Goal: Task Accomplishment & Management: Complete application form

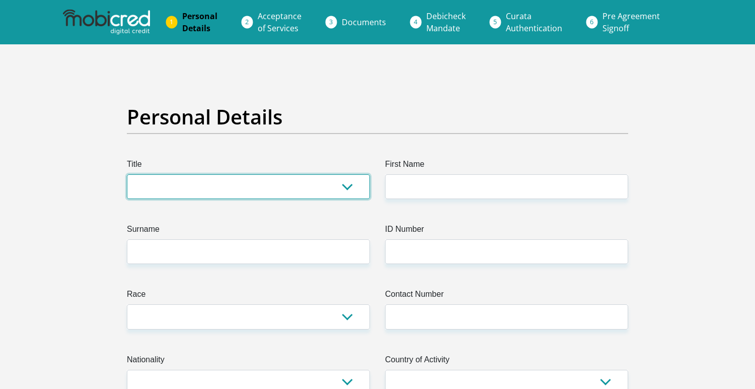
select select "Mrs"
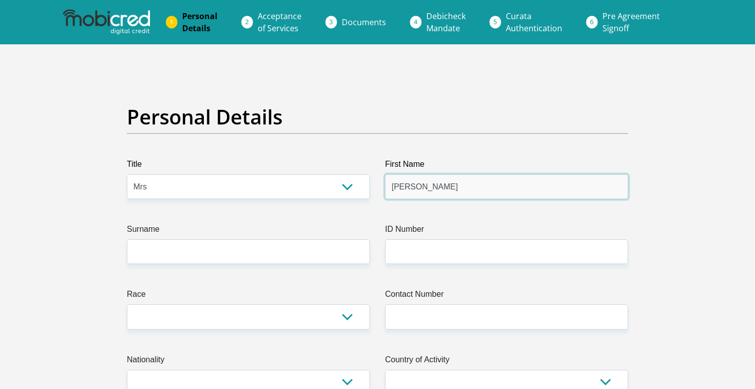
type input "[PERSON_NAME]"
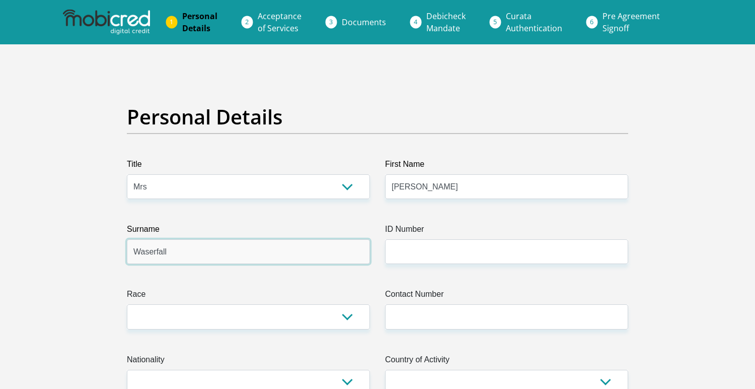
click at [148, 253] on input "Waserfall" at bounding box center [248, 251] width 243 height 25
type input "Wasserfall"
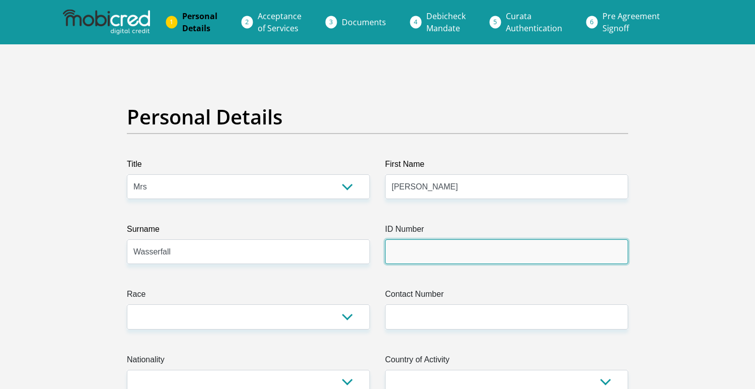
click at [416, 242] on input "ID Number" at bounding box center [506, 251] width 243 height 25
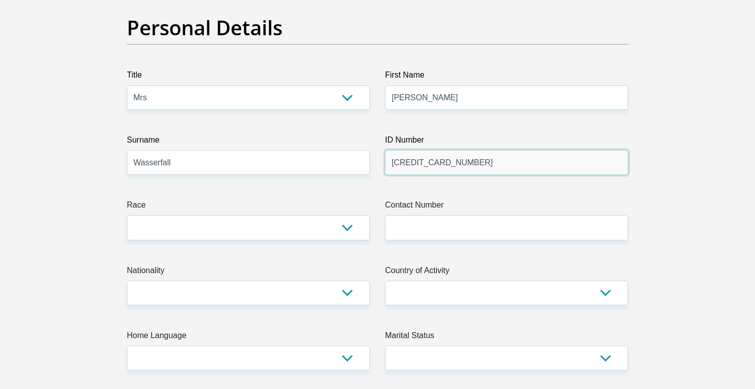
scroll to position [94, 0]
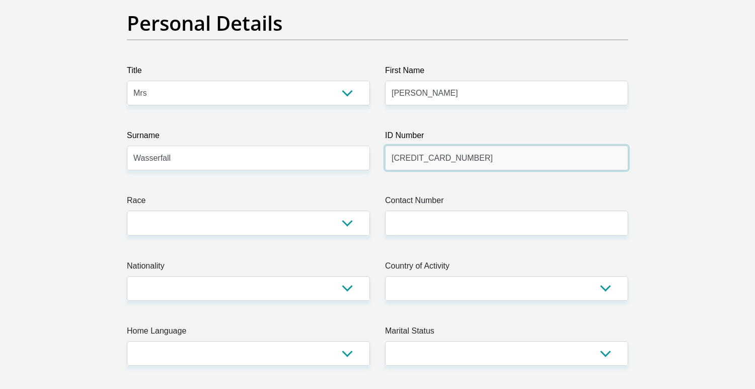
type input "[CREDIT_CARD_NUMBER]"
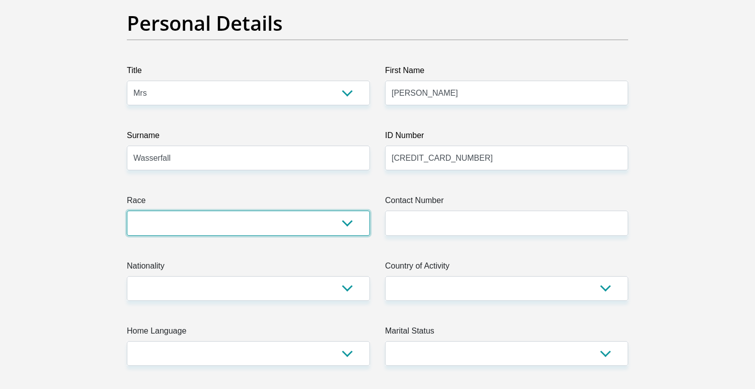
select select "4"
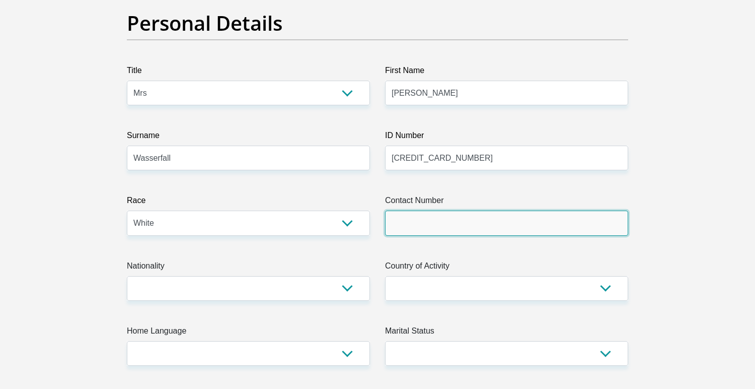
click at [422, 213] on input "Contact Number" at bounding box center [506, 223] width 243 height 25
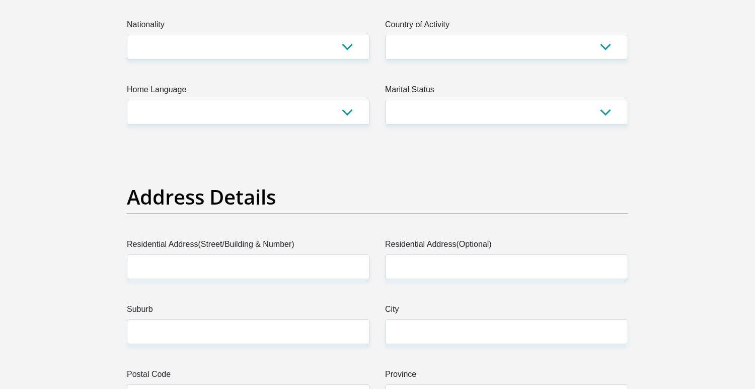
scroll to position [334, 0]
type input "0835670196"
select select "ZAF"
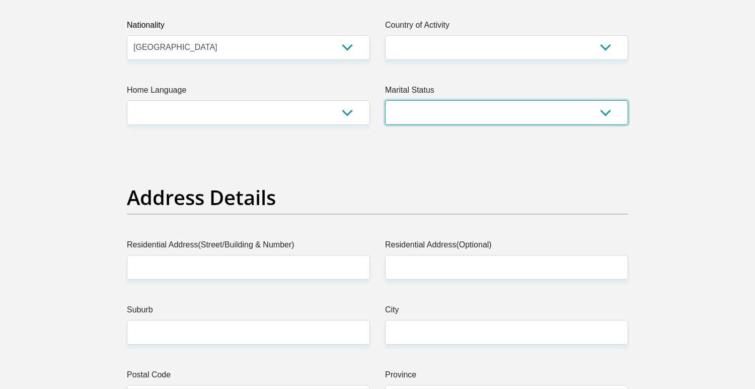
select select "1"
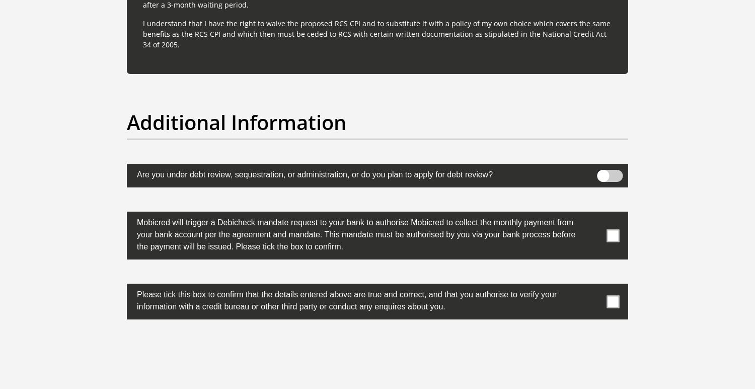
scroll to position [3065, 0]
